Goal: Task Accomplishment & Management: Manage account settings

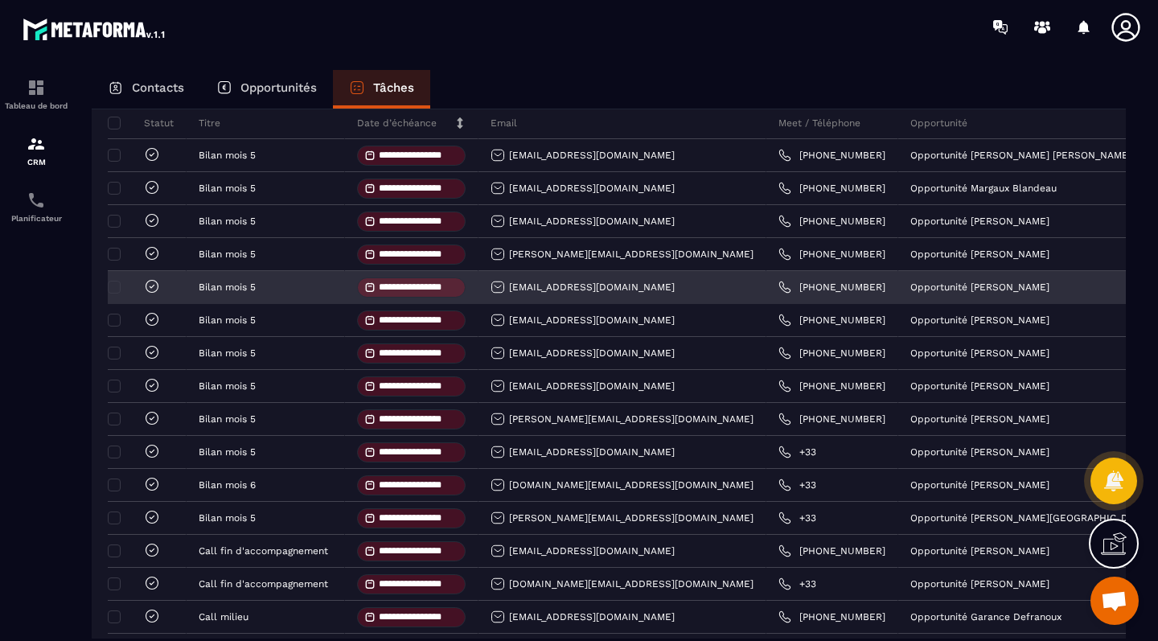
scroll to position [181, 0]
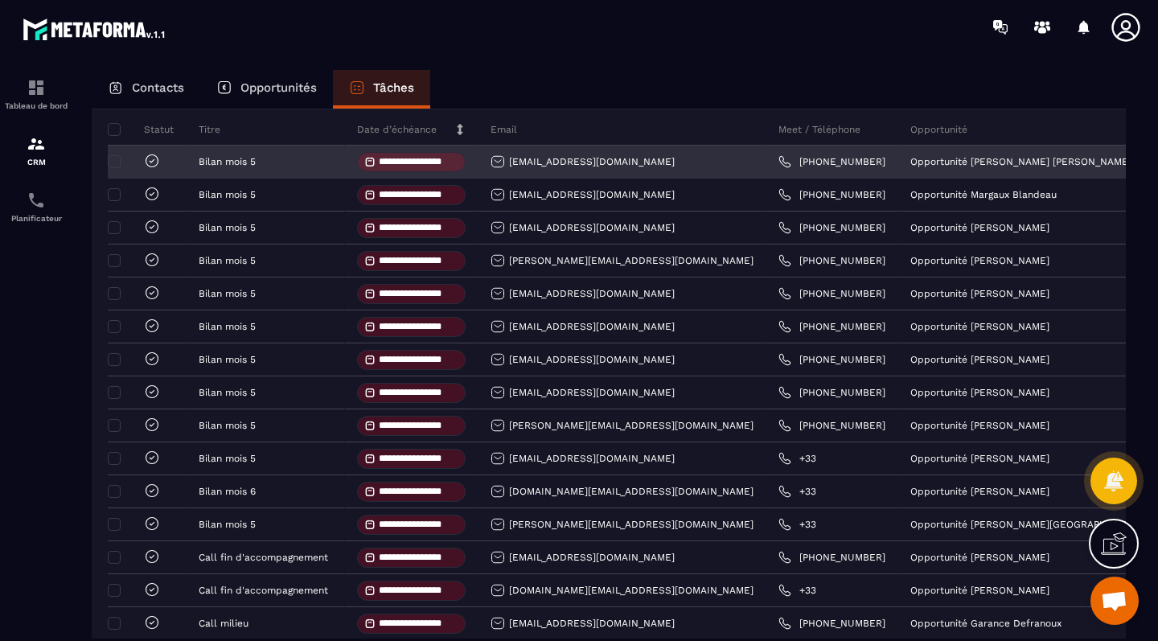
click at [147, 164] on icon at bounding box center [152, 161] width 16 height 16
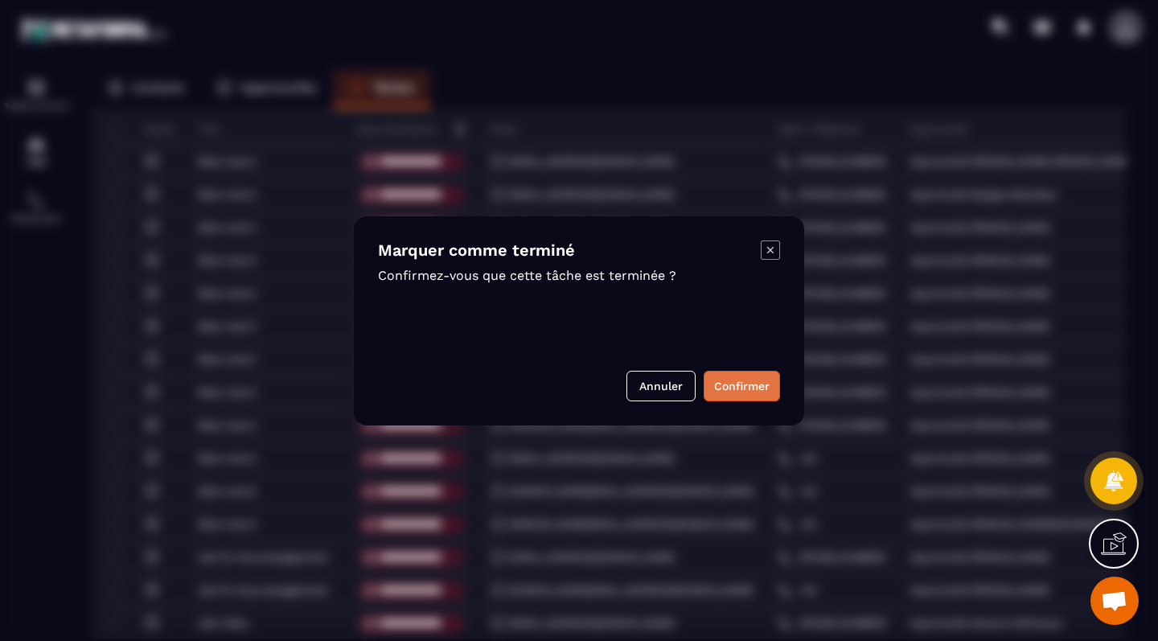
click at [739, 380] on button "Confirmer" at bounding box center [742, 386] width 76 height 31
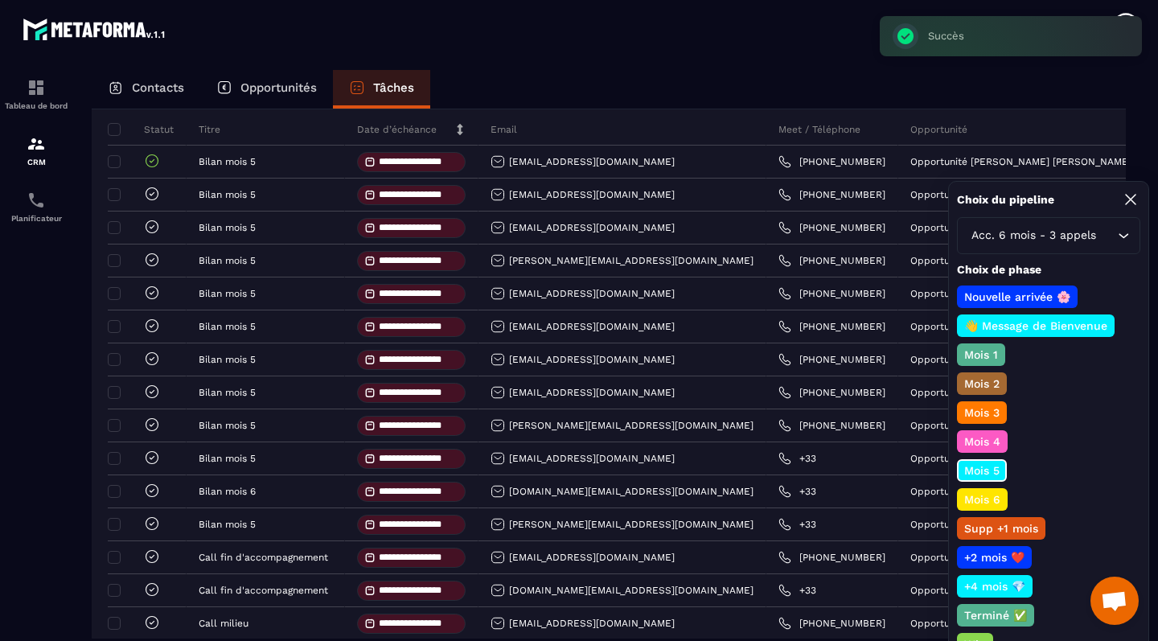
click at [993, 505] on p "Mois 6" at bounding box center [982, 499] width 41 height 16
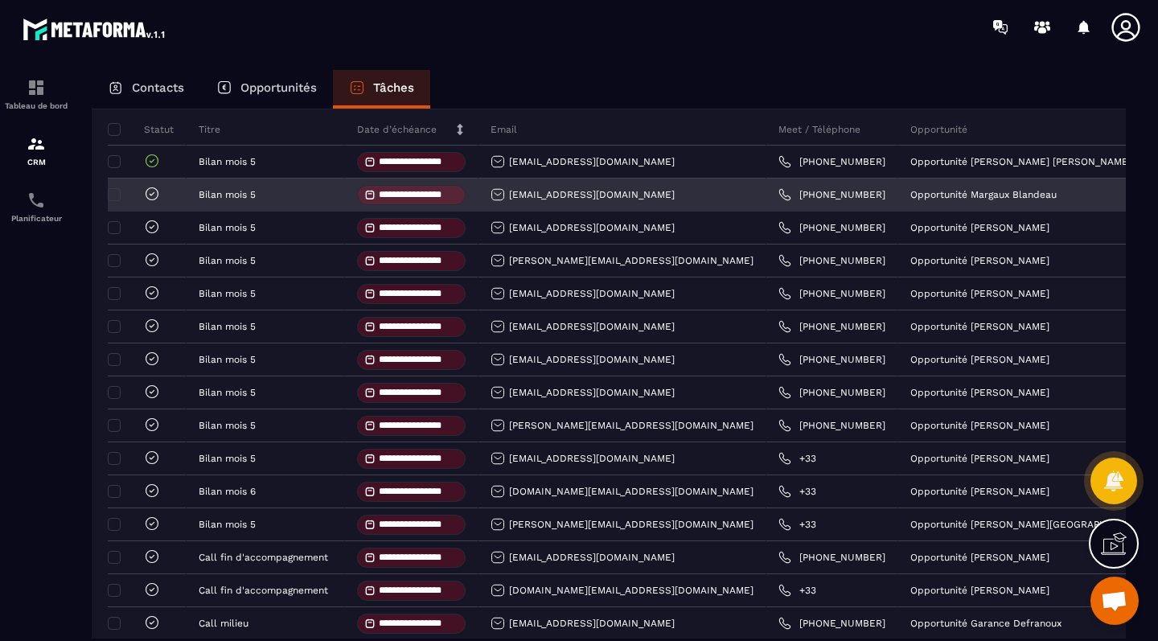
click at [152, 197] on icon at bounding box center [152, 194] width 16 height 16
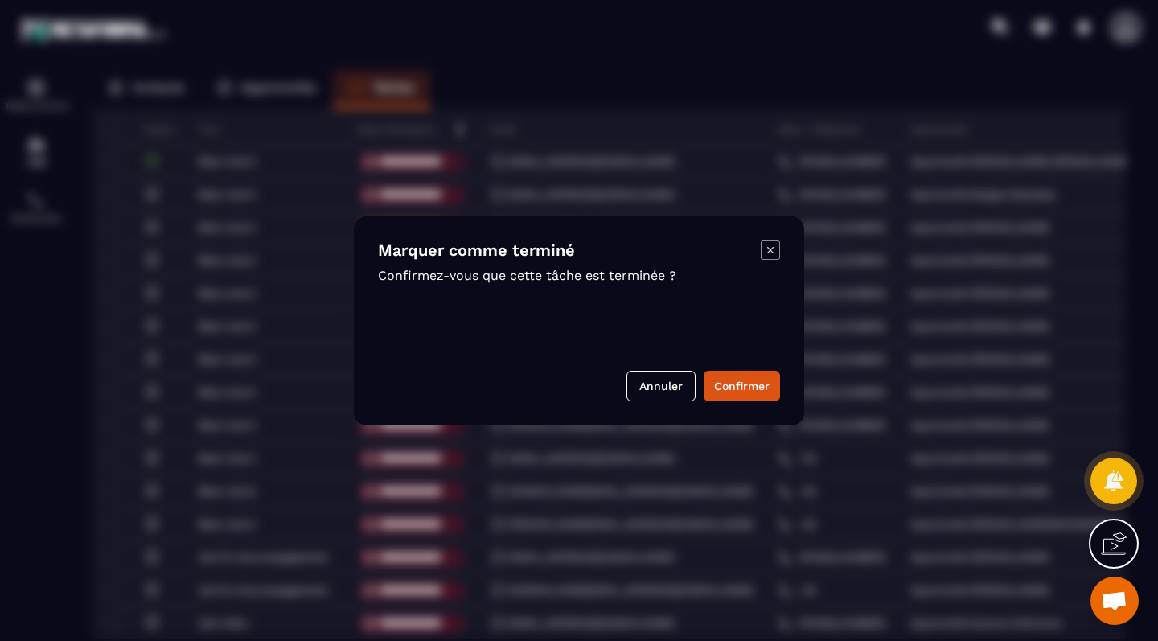
click at [738, 368] on div "Marquer comme terminé Confirmez-vous que cette tâche est terminée ? Annuler Con…" at bounding box center [579, 320] width 450 height 209
click at [744, 380] on button "Confirmer" at bounding box center [742, 386] width 76 height 31
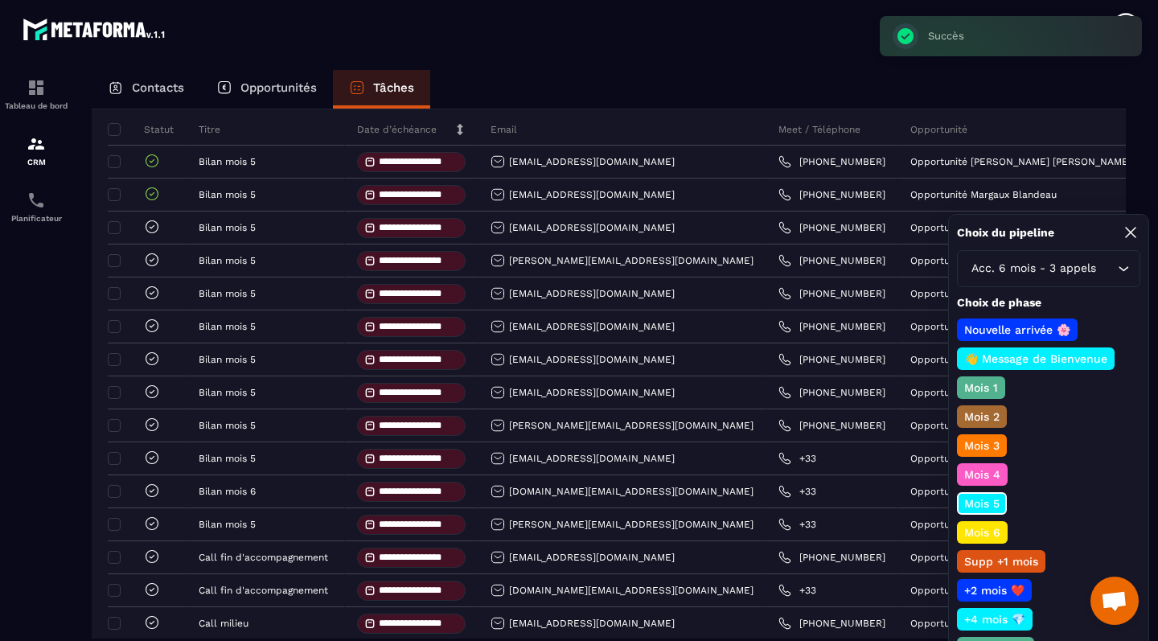
click at [973, 536] on p "Mois 6" at bounding box center [982, 532] width 41 height 16
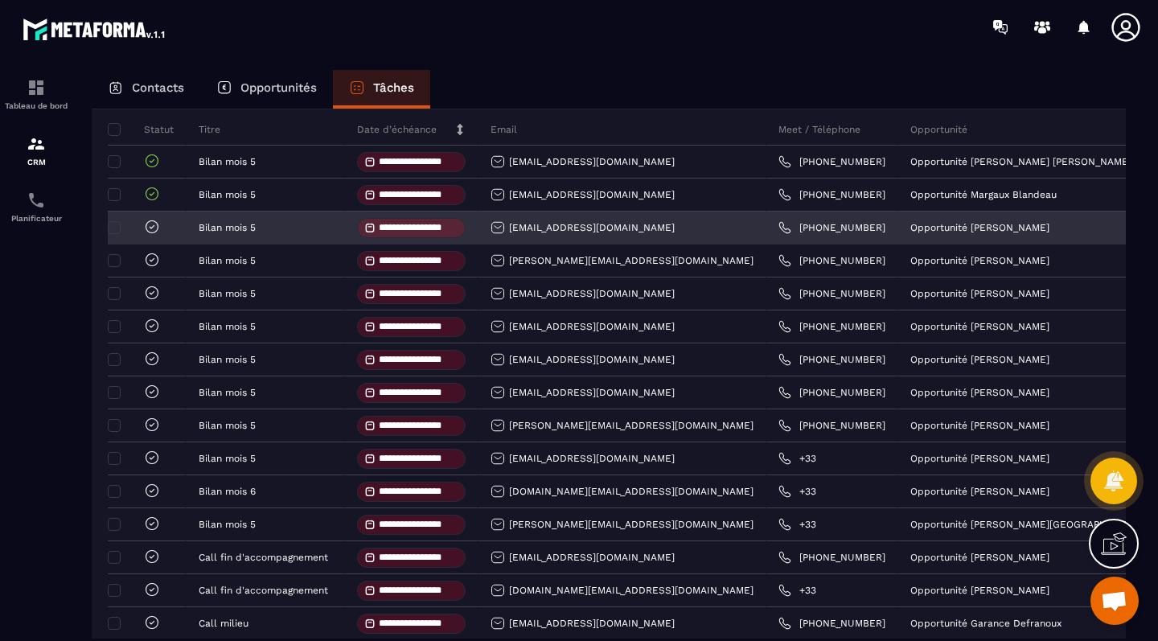
click at [150, 228] on icon at bounding box center [152, 226] width 5 height 3
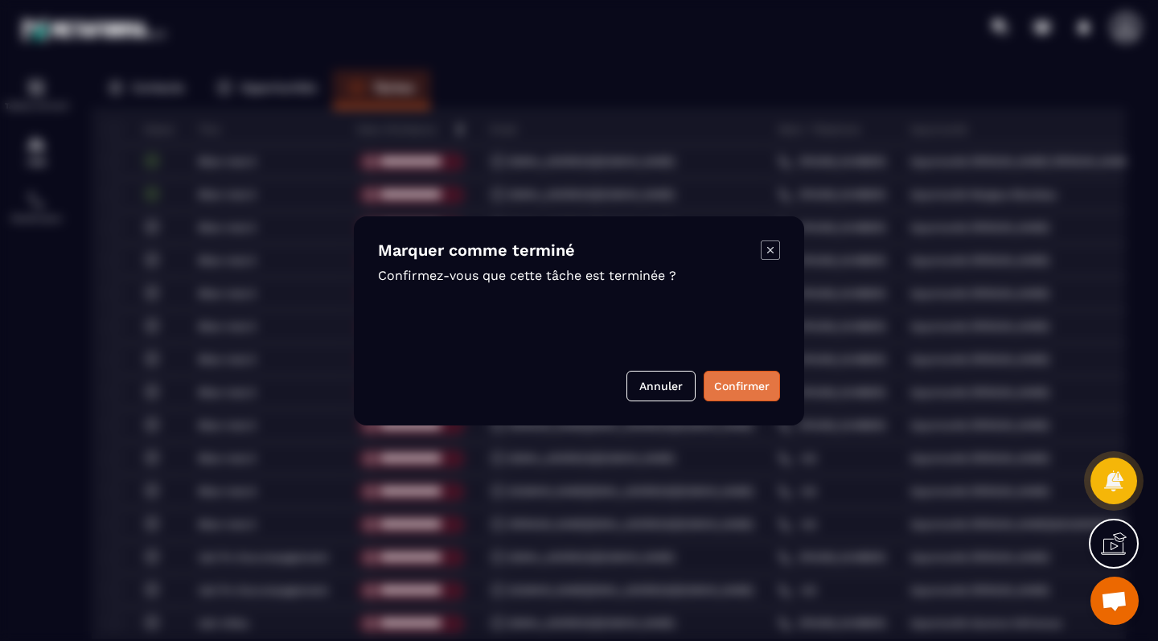
click at [766, 382] on button "Confirmer" at bounding box center [742, 386] width 76 height 31
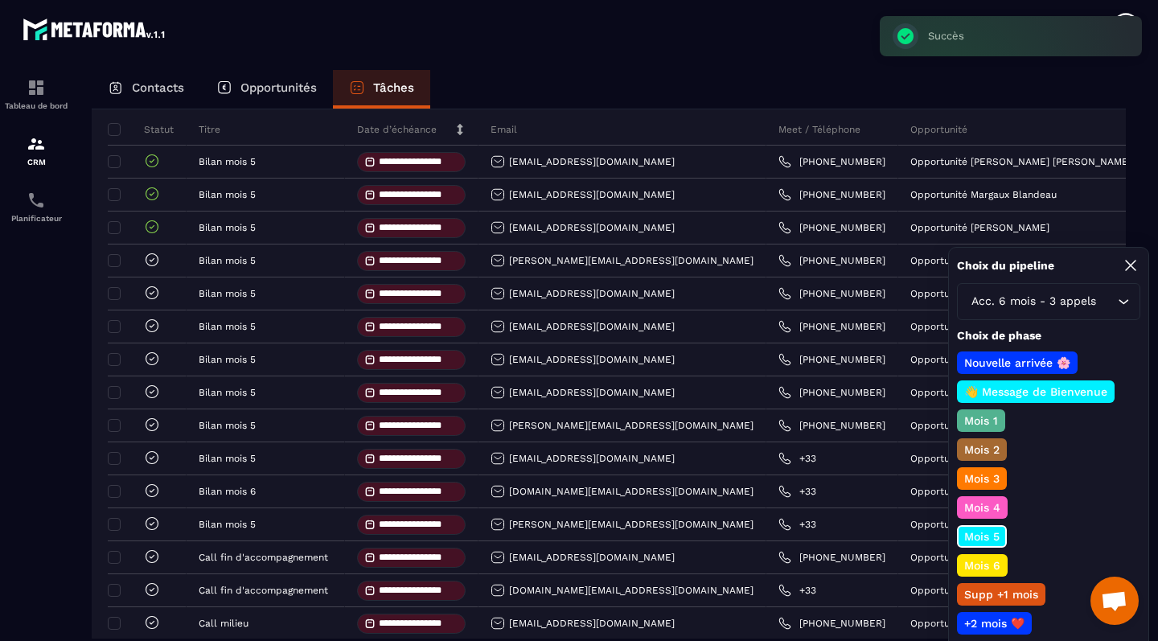
click at [989, 565] on p "Mois 6" at bounding box center [982, 565] width 41 height 16
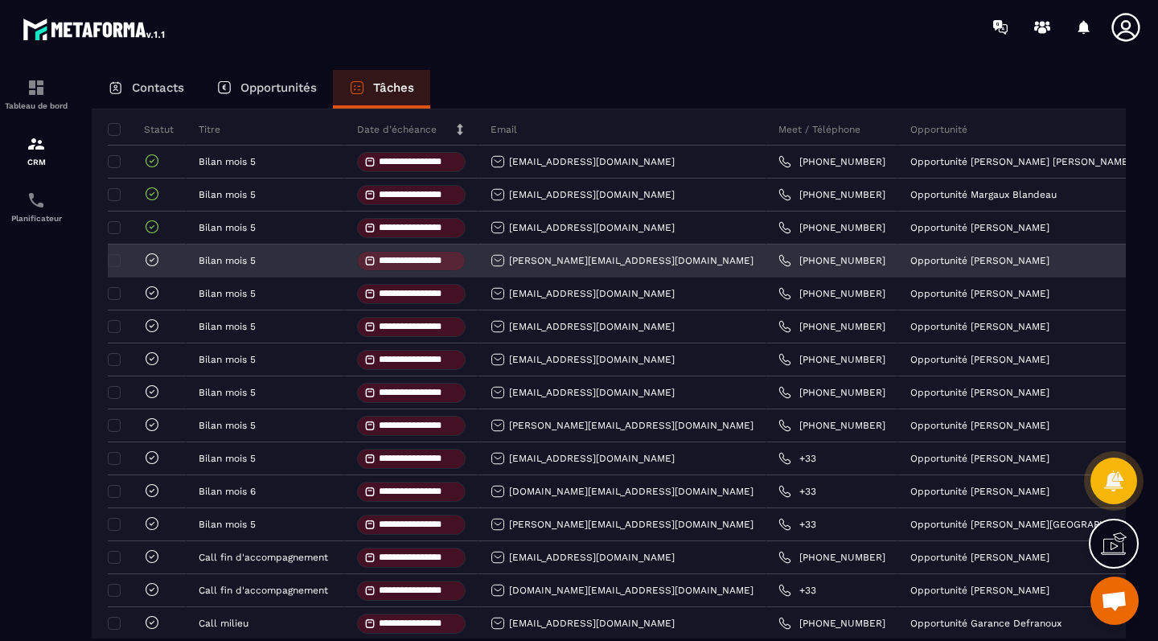
click at [533, 266] on div "[PERSON_NAME][EMAIL_ADDRESS][DOMAIN_NAME]" at bounding box center [622, 260] width 263 height 14
